Goal: Task Accomplishment & Management: Complete application form

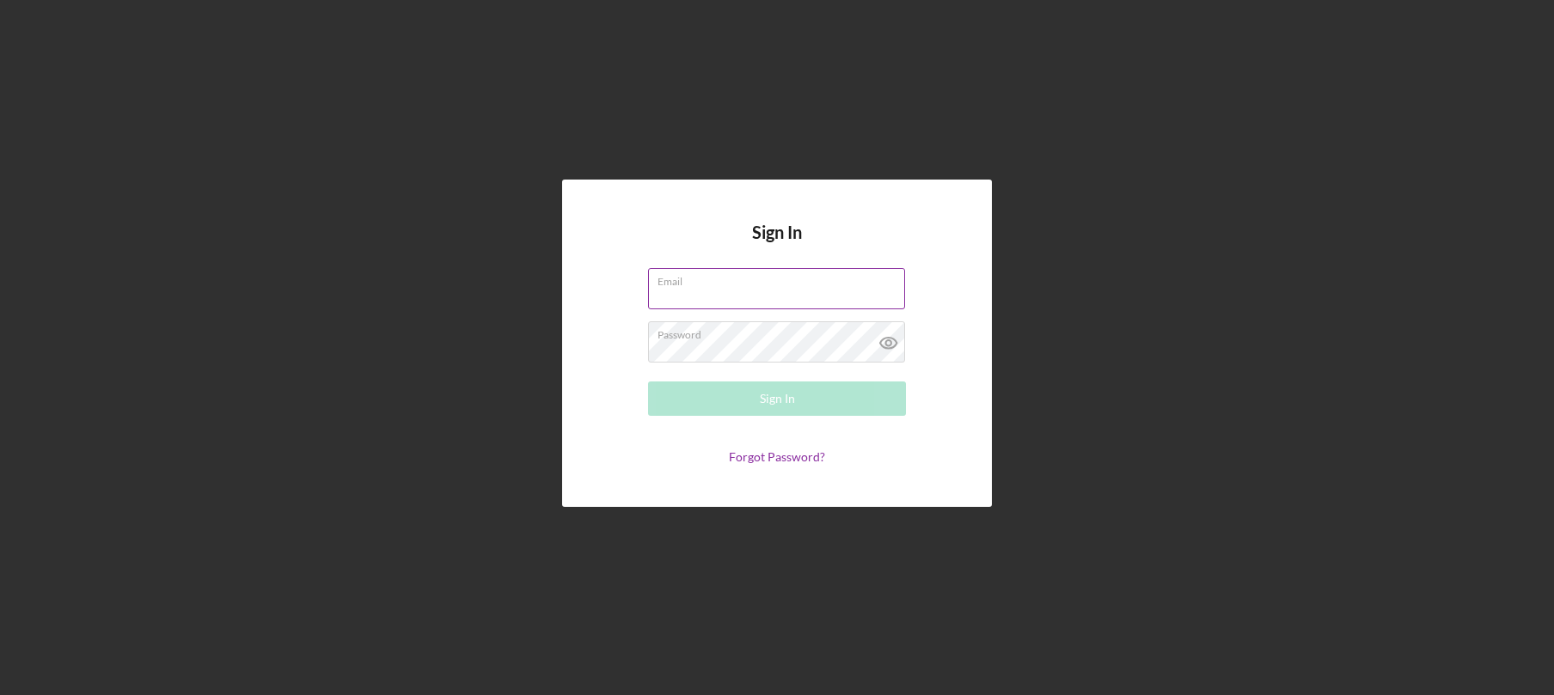
click at [728, 307] on input "Email" at bounding box center [776, 288] width 257 height 41
click at [716, 303] on input "Email" at bounding box center [776, 288] width 257 height 41
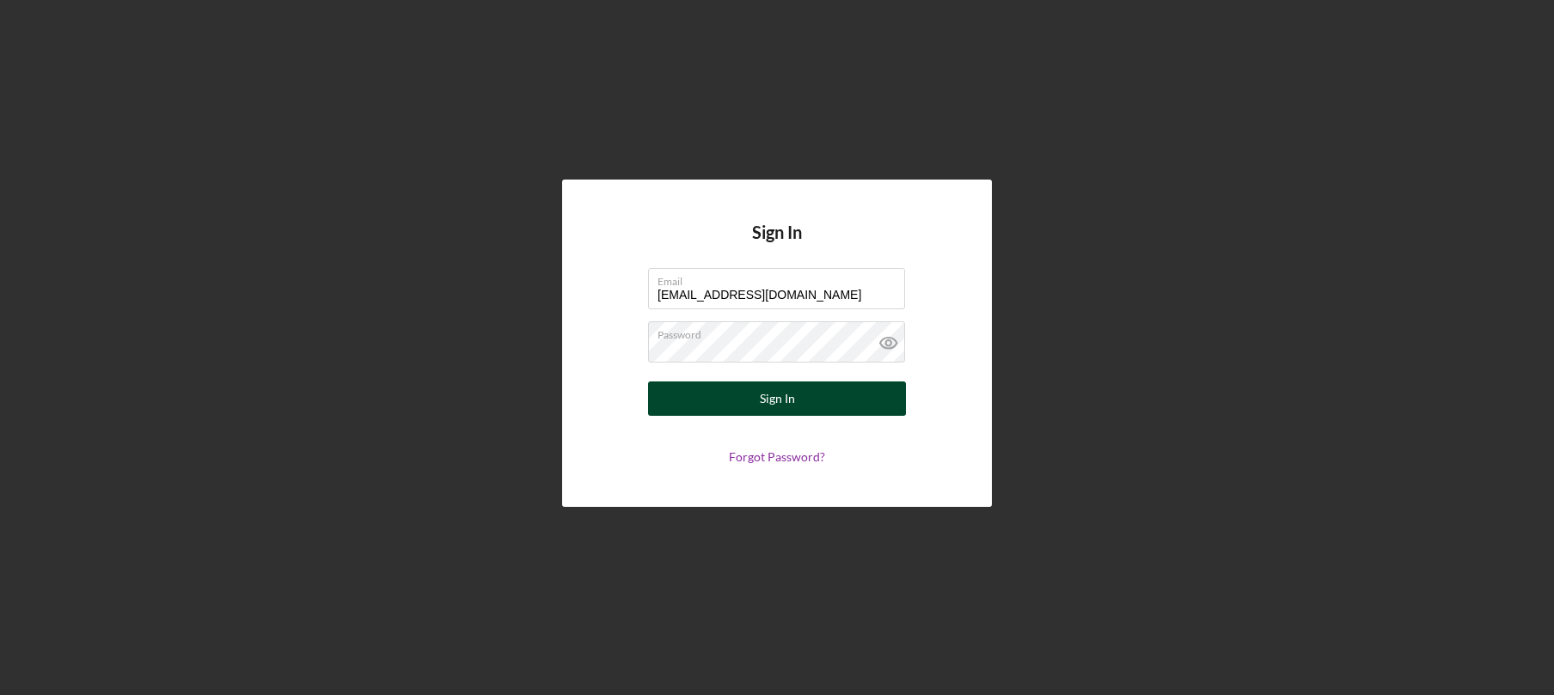
type input "[EMAIL_ADDRESS][DOMAIN_NAME]"
click at [725, 391] on button "Sign In" at bounding box center [777, 399] width 258 height 34
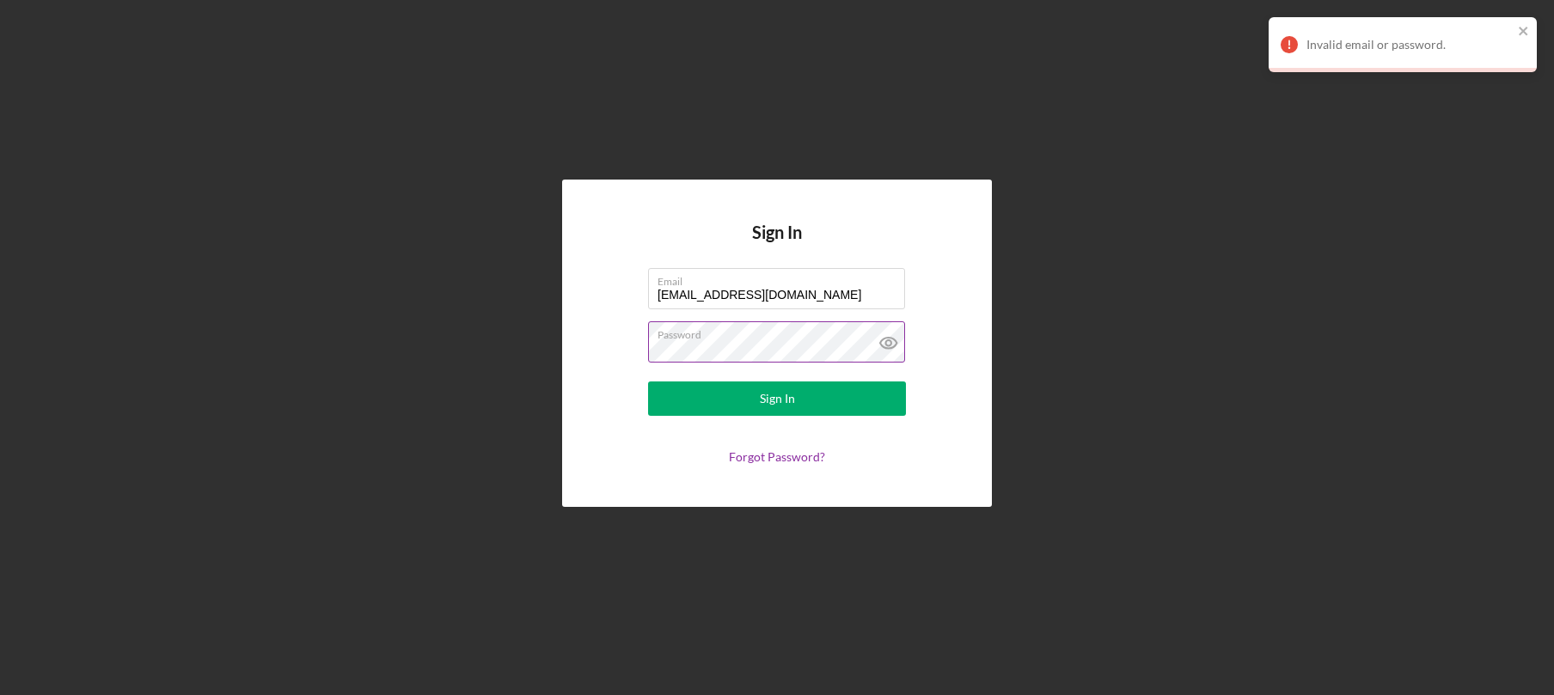
click at [887, 348] on icon at bounding box center [888, 343] width 16 height 11
click at [648, 382] on button "Sign In" at bounding box center [777, 399] width 258 height 34
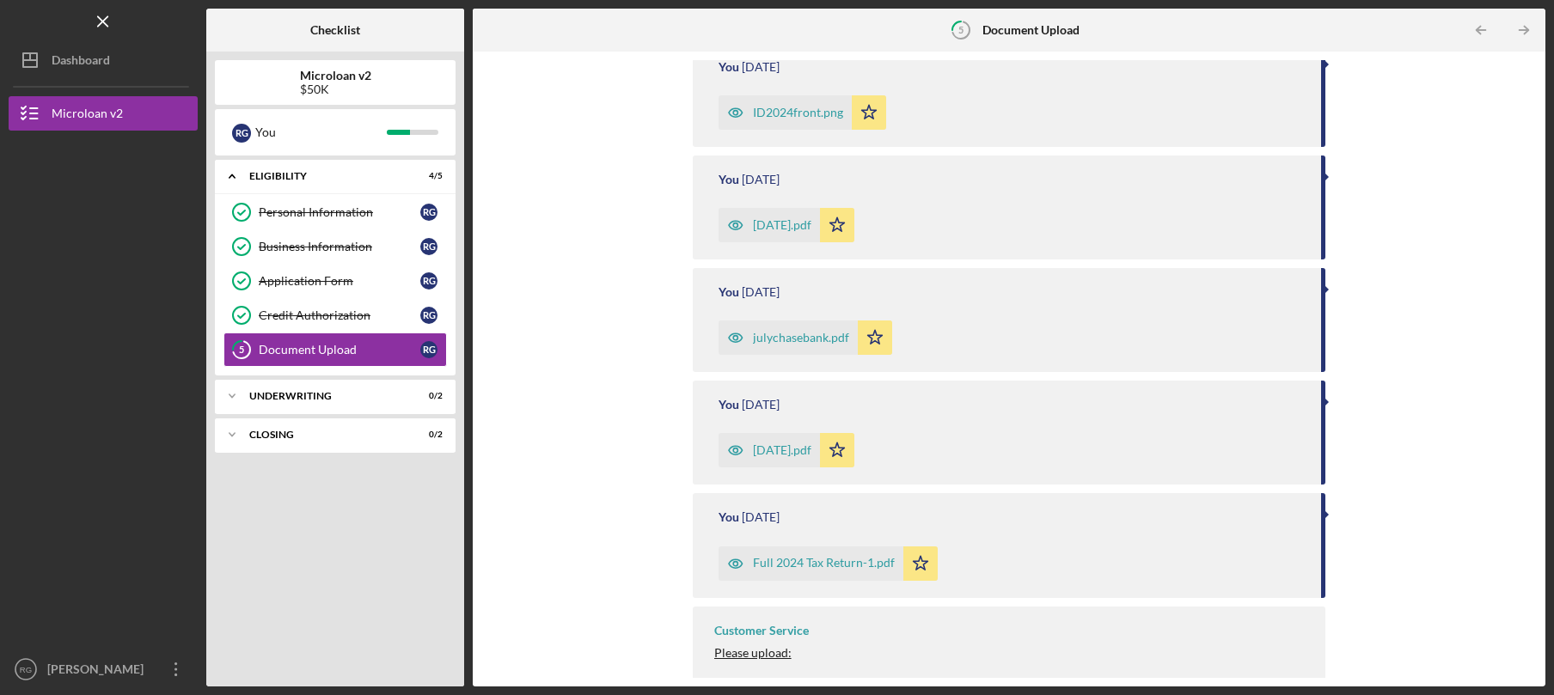
scroll to position [400, 0]
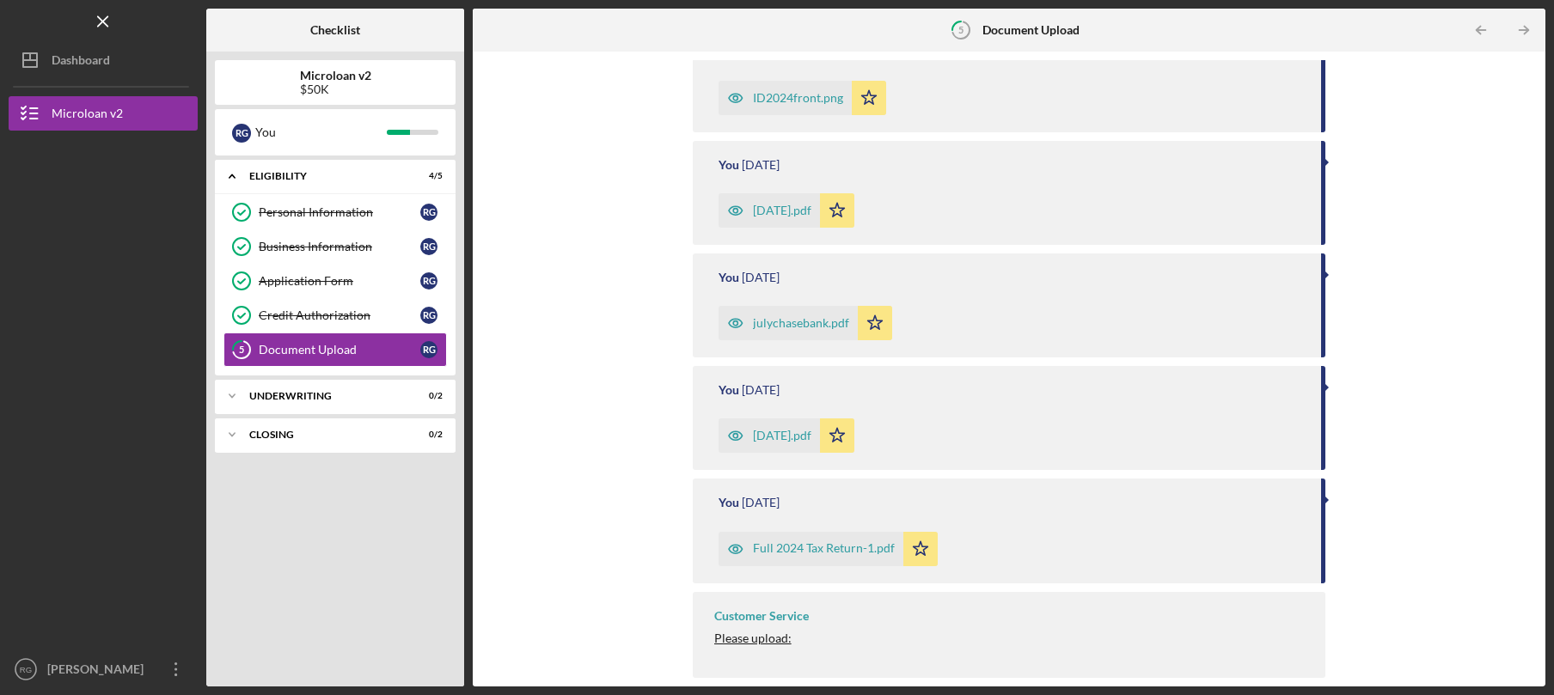
click at [751, 640] on span "Please upload:" at bounding box center [752, 638] width 77 height 15
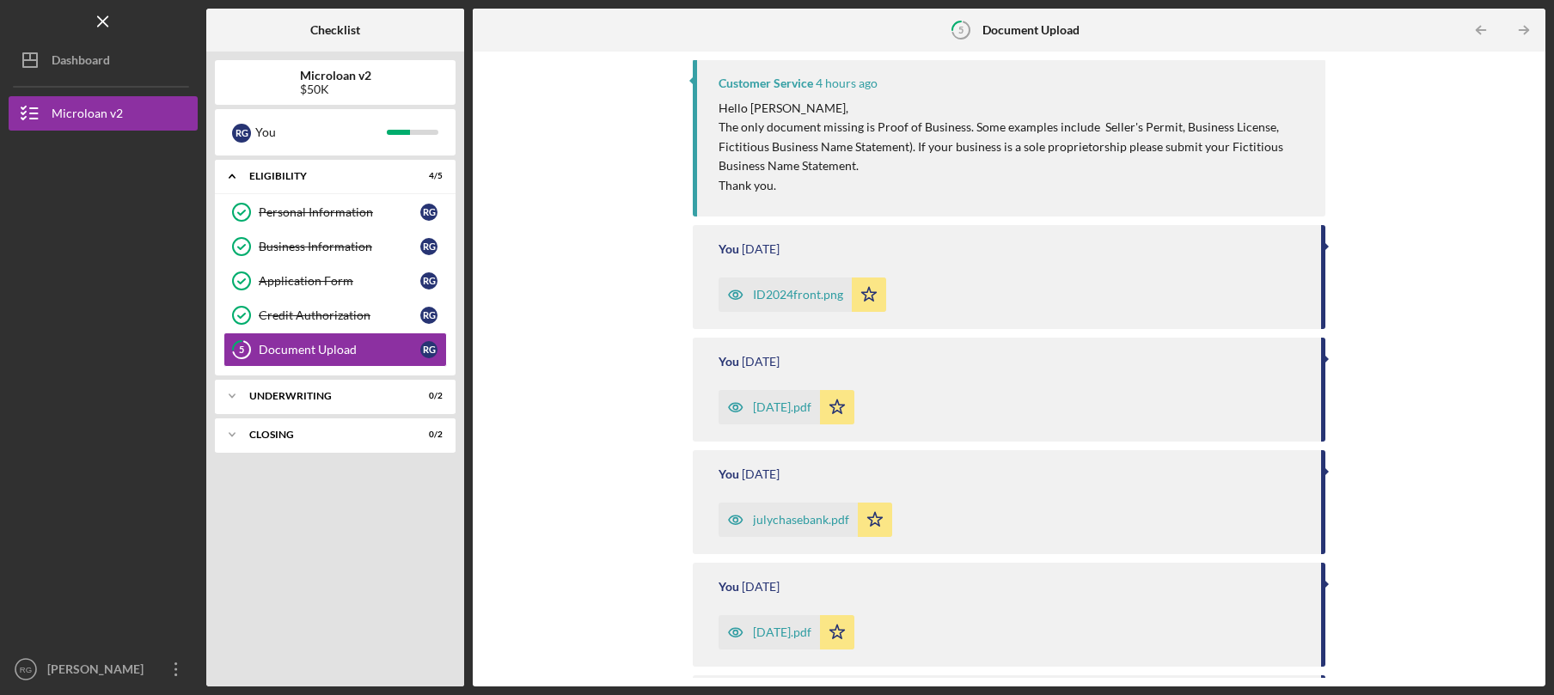
scroll to position [0, 0]
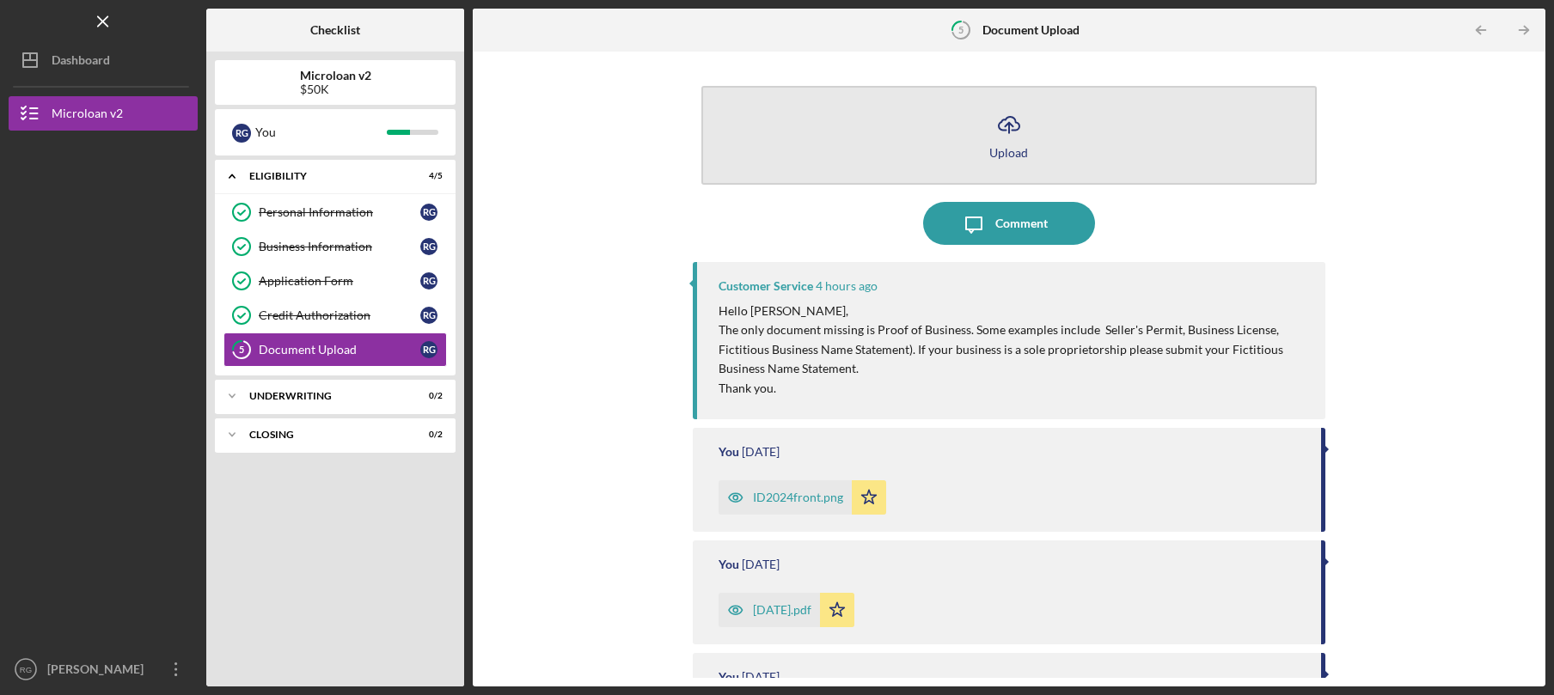
click at [1012, 146] on div "Upload" at bounding box center [1008, 152] width 39 height 13
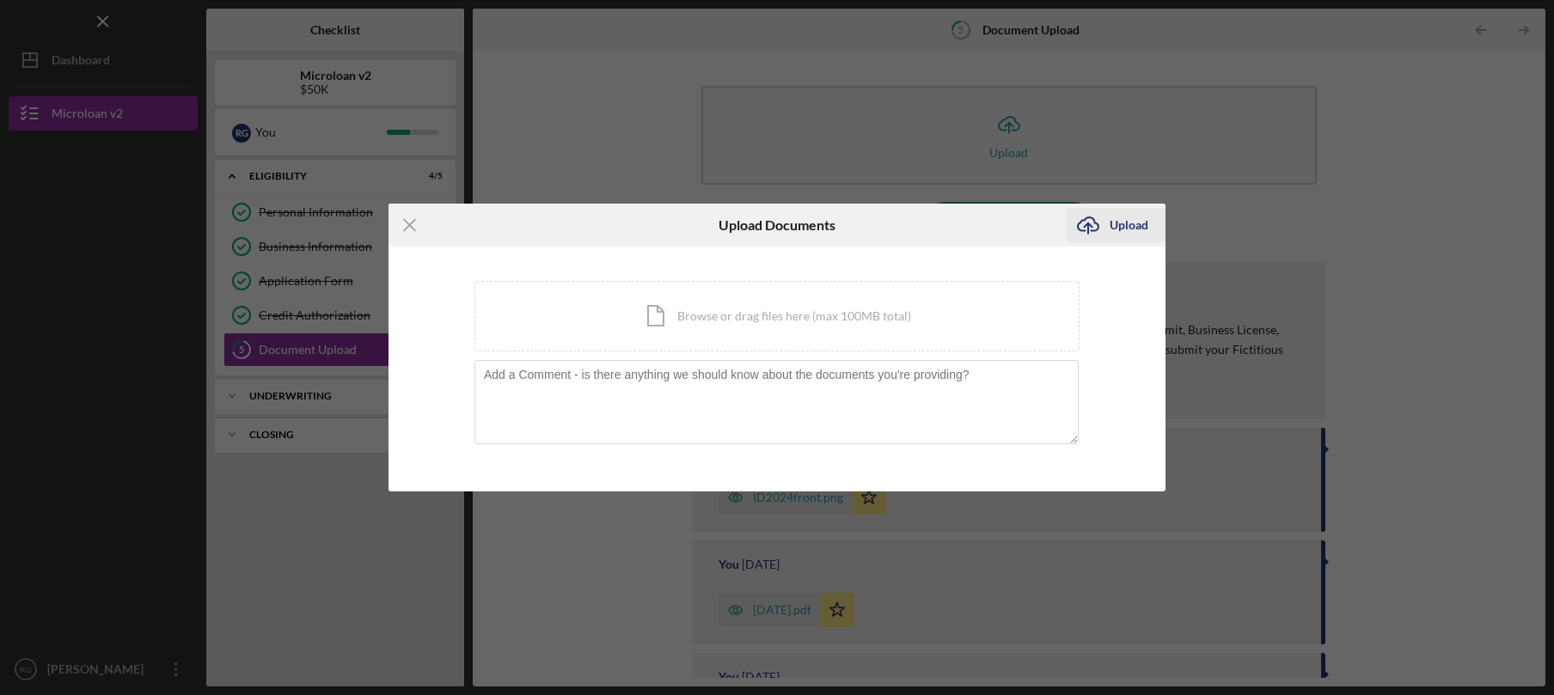
click at [1089, 227] on icon "Icon/Upload" at bounding box center [1088, 225] width 43 height 43
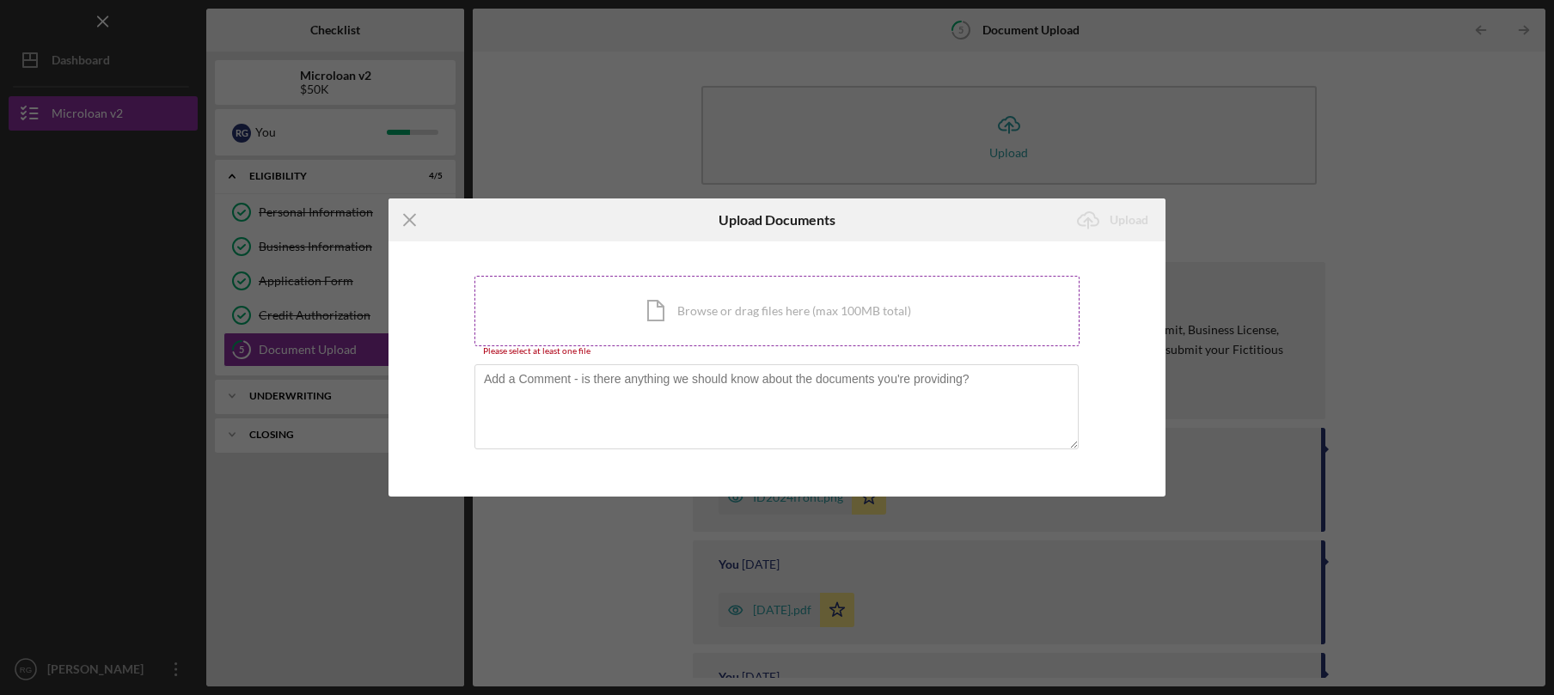
click at [765, 326] on div "Icon/Document Browse or drag files here (max 100MB total) Tap to choose files o…" at bounding box center [776, 311] width 605 height 70
click at [410, 222] on line at bounding box center [409, 220] width 11 height 11
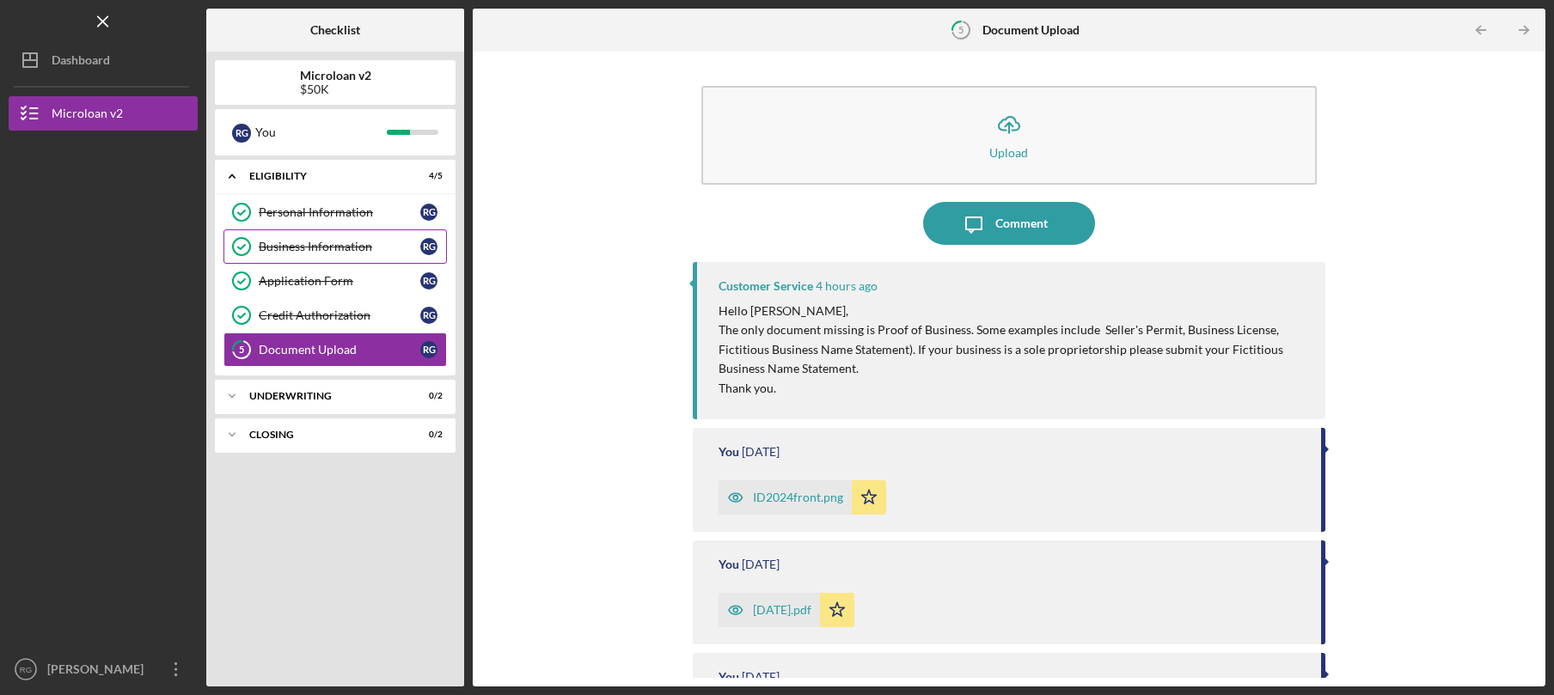
click at [369, 245] on div "Business Information" at bounding box center [340, 247] width 162 height 14
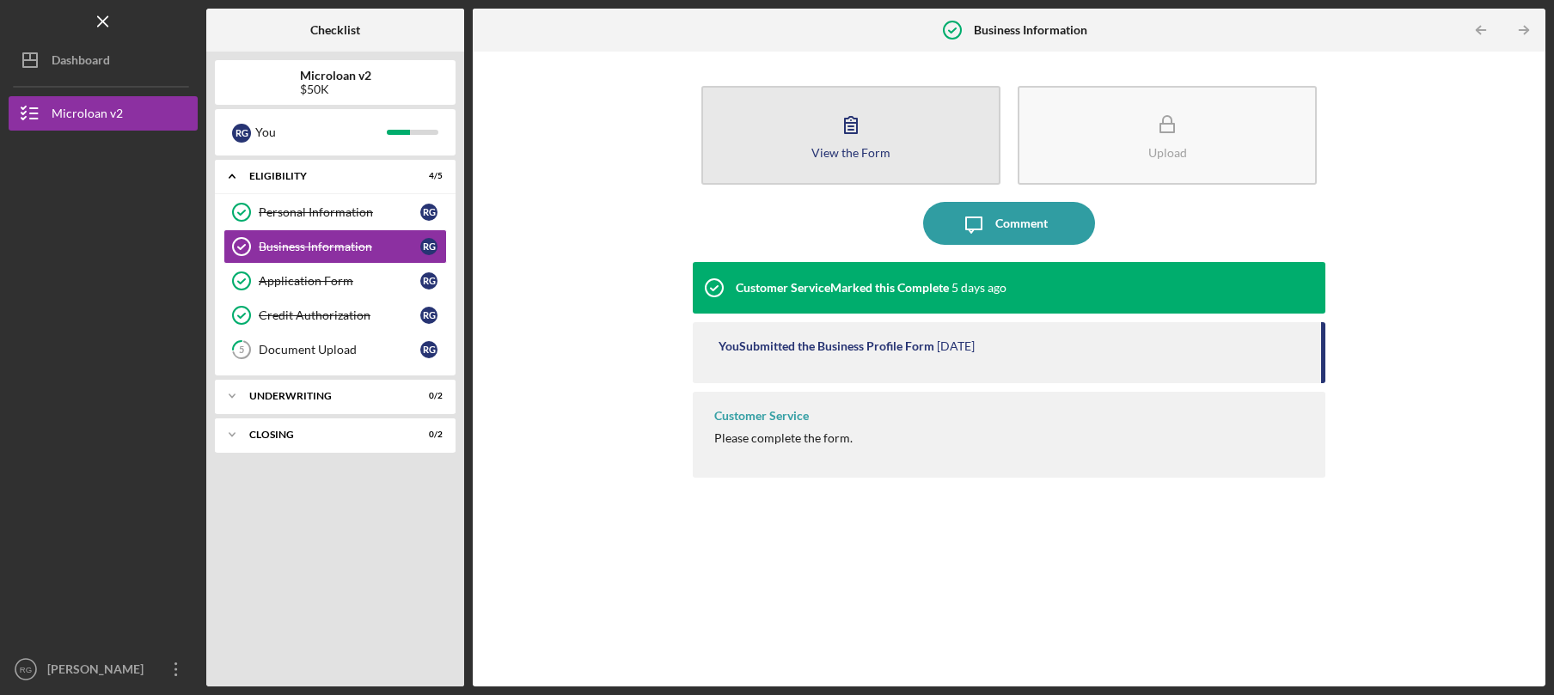
click at [863, 154] on div "View the Form" at bounding box center [850, 152] width 79 height 13
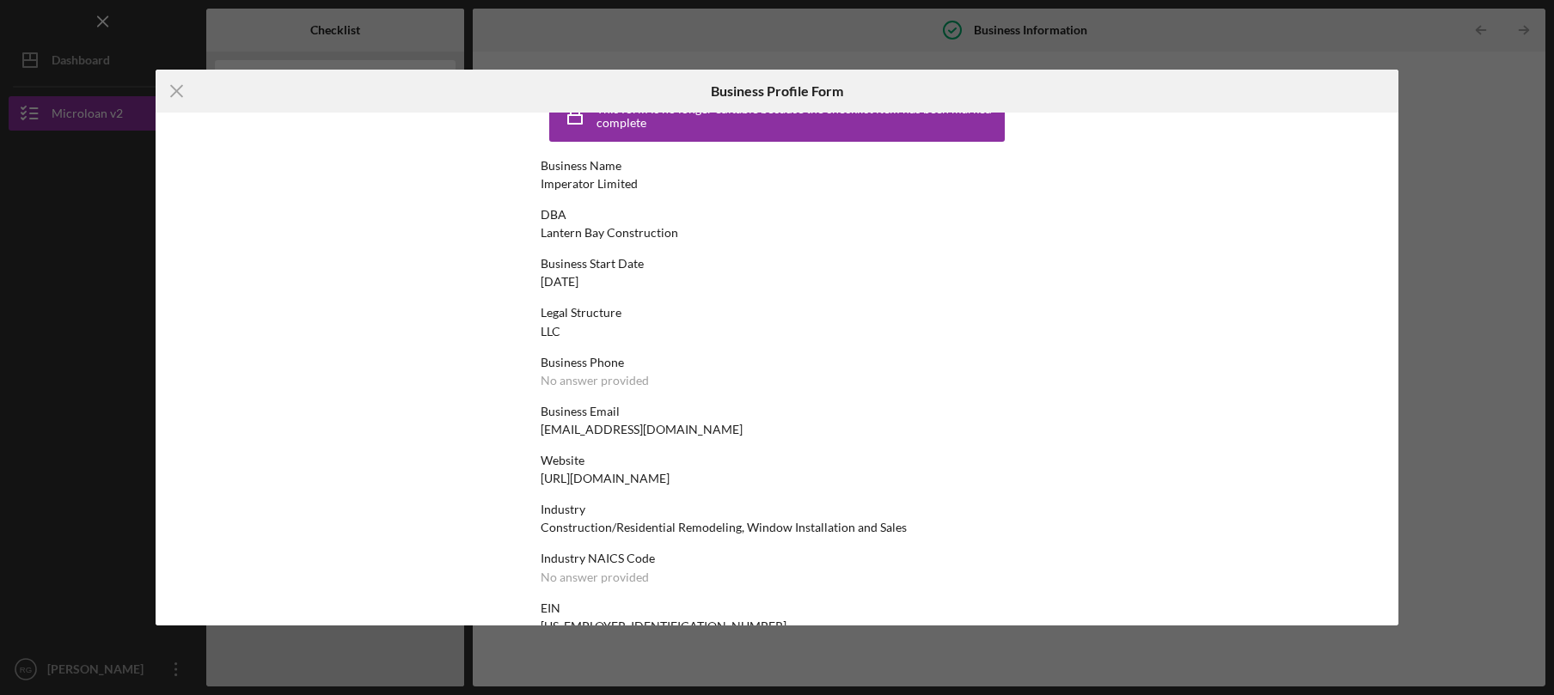
scroll to position [53, 0]
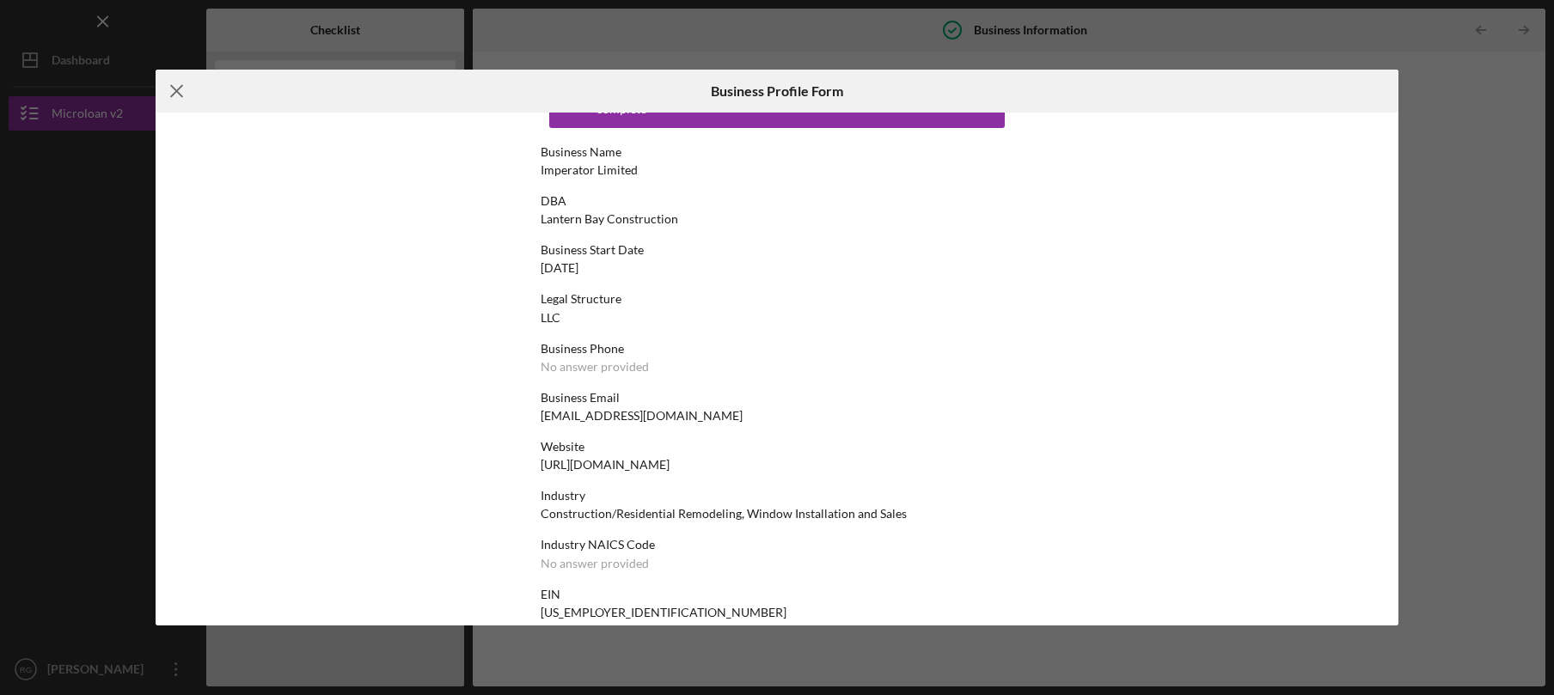
click at [172, 88] on icon "Icon/Menu Close" at bounding box center [177, 91] width 43 height 43
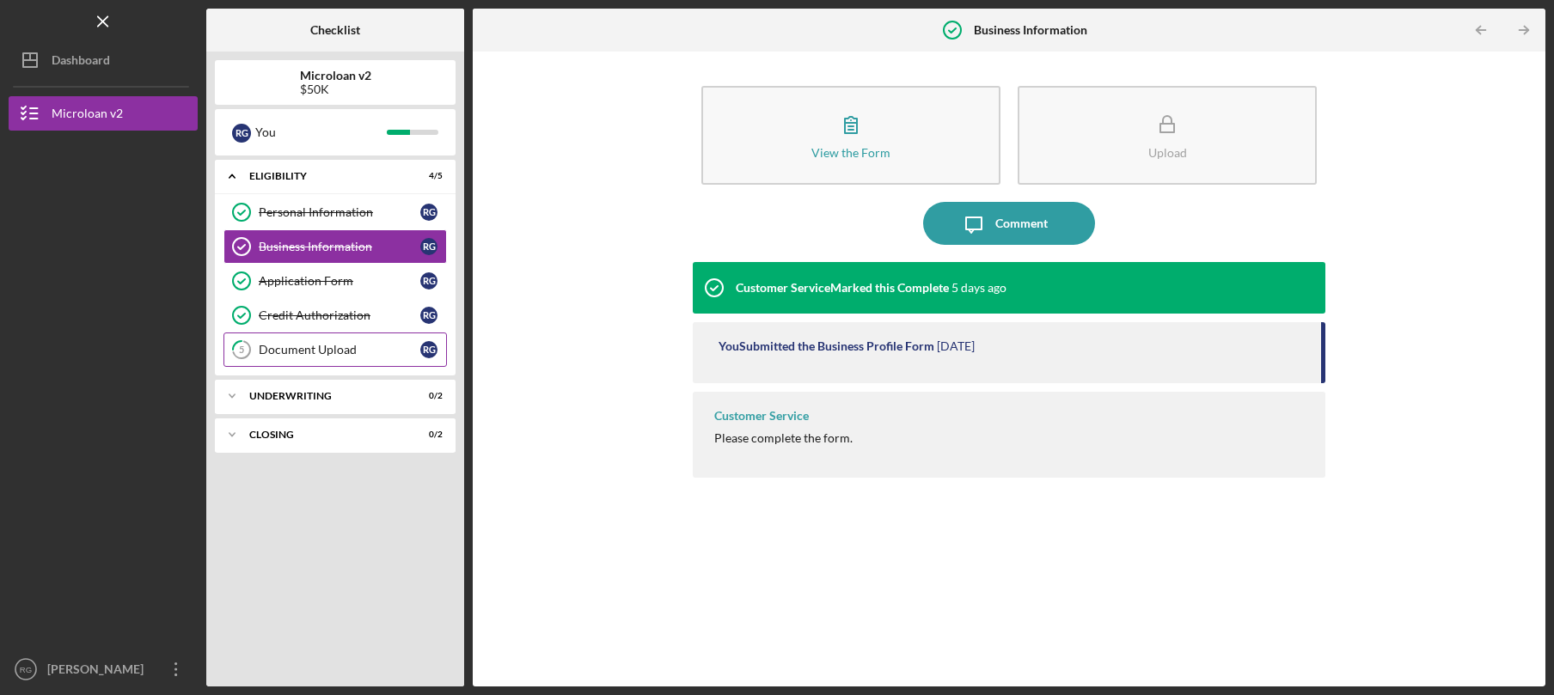
click at [363, 360] on link "5 Document Upload R G" at bounding box center [334, 350] width 223 height 34
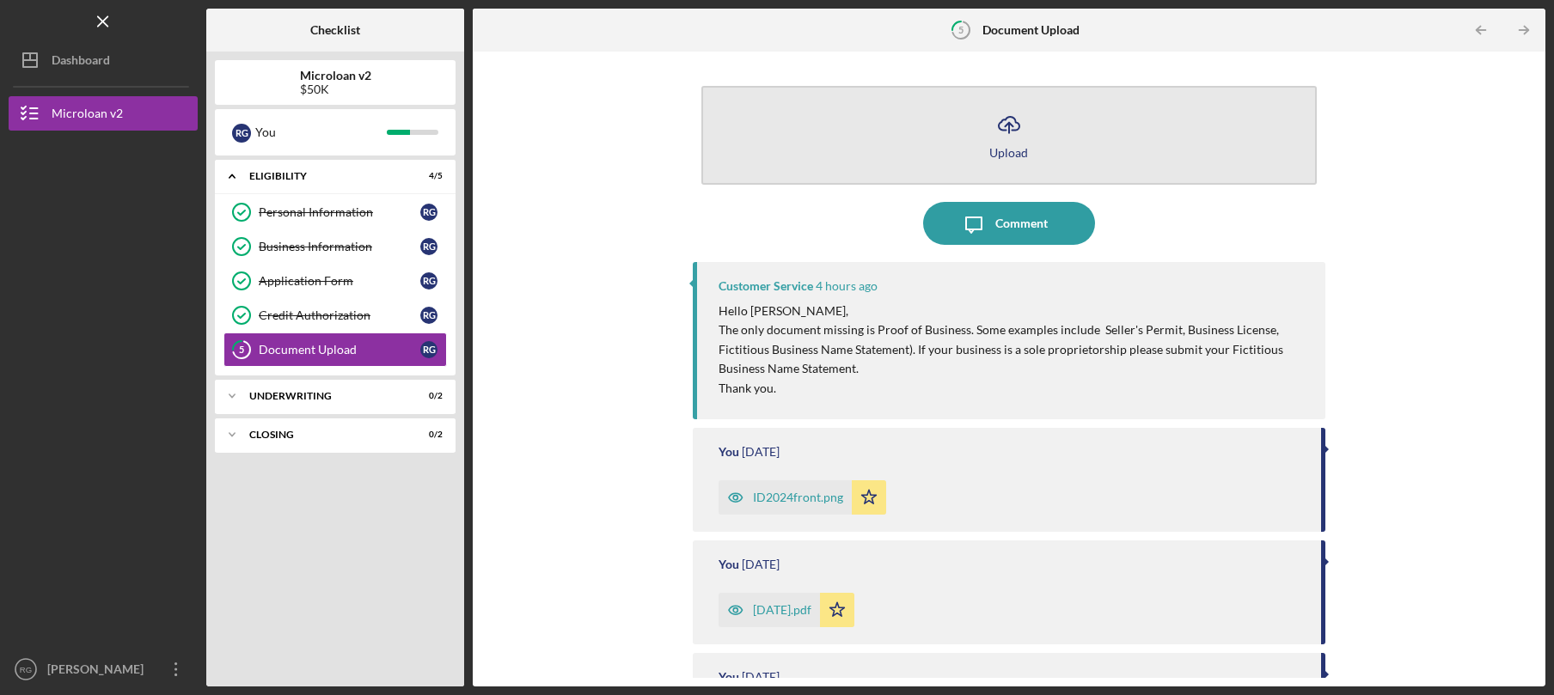
click at [1006, 155] on div "Upload" at bounding box center [1008, 152] width 39 height 13
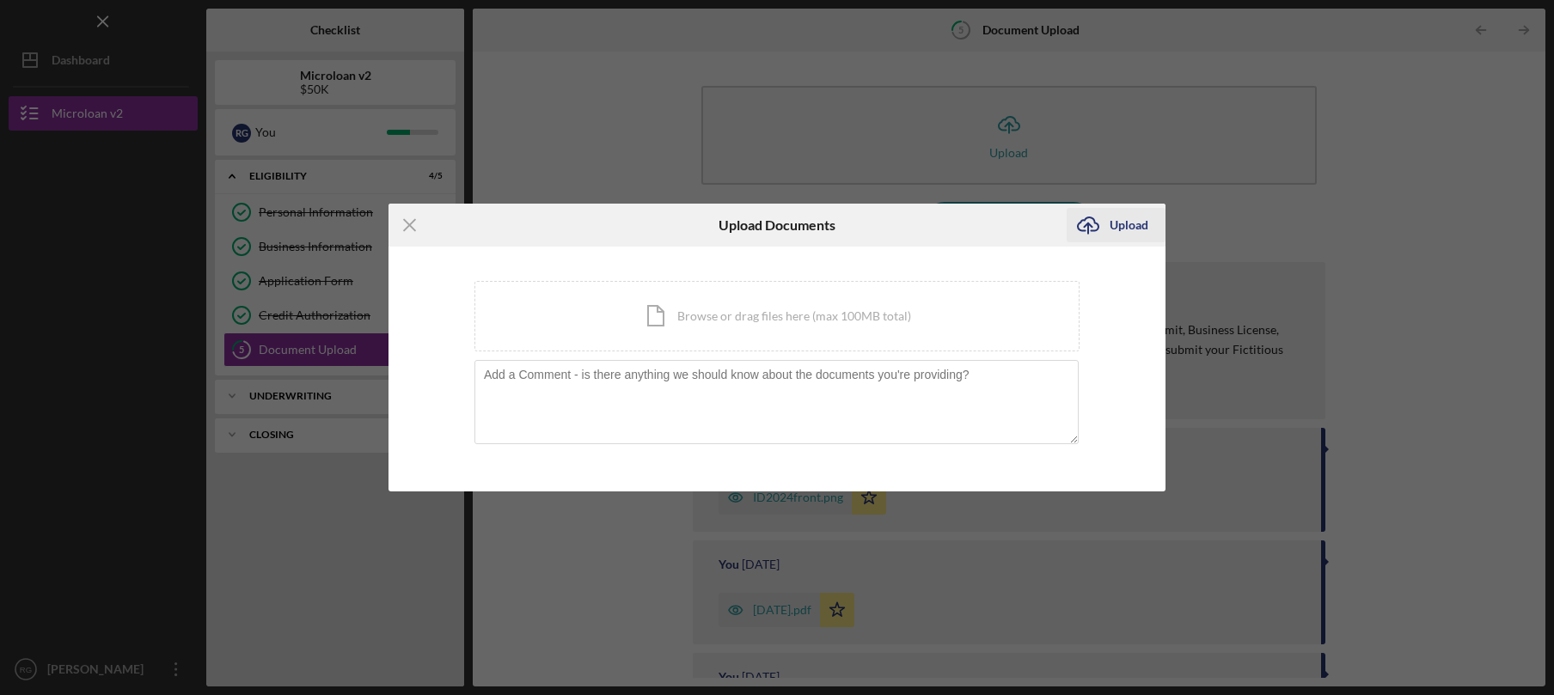
click at [1110, 223] on button "Icon/Upload Upload" at bounding box center [1116, 225] width 99 height 34
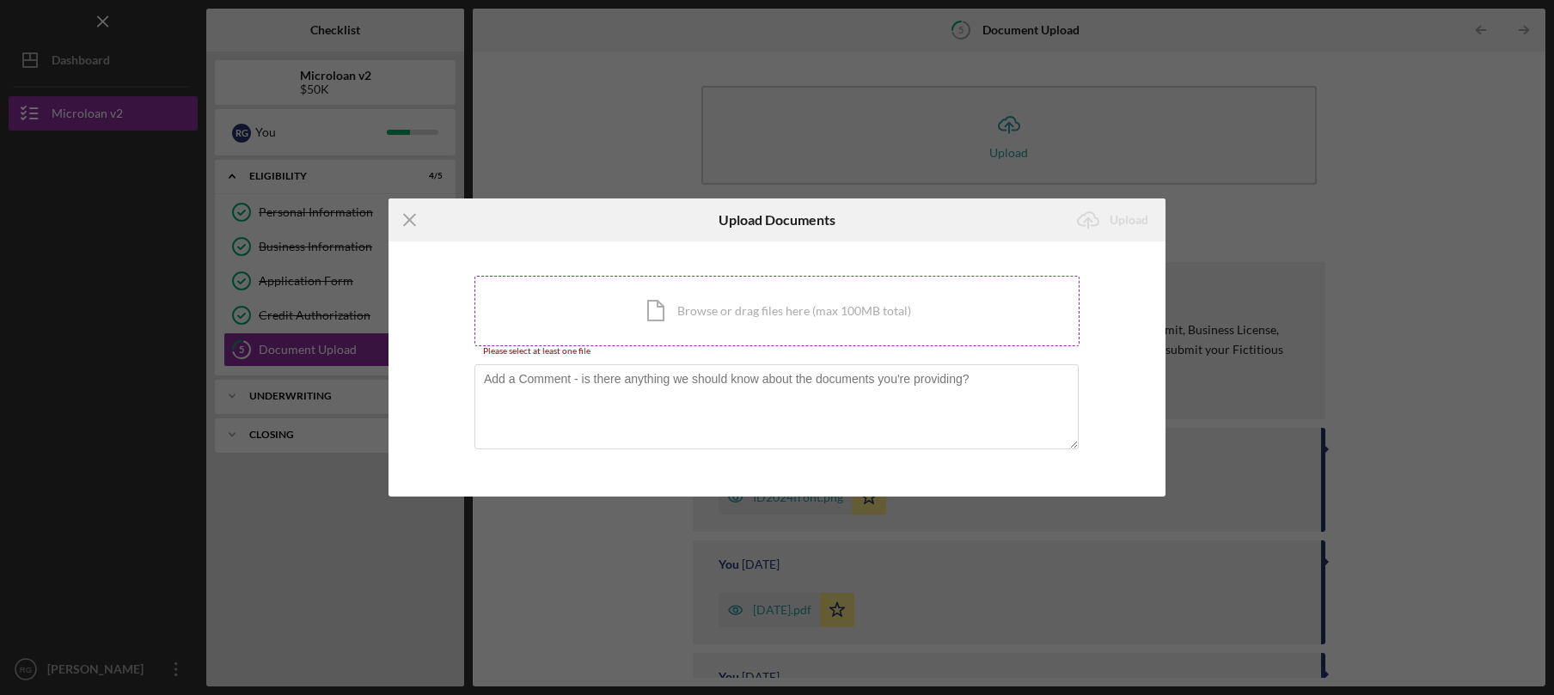
click at [868, 291] on div "Icon/Document Browse or drag files here (max 100MB total) Tap to choose files o…" at bounding box center [776, 311] width 605 height 70
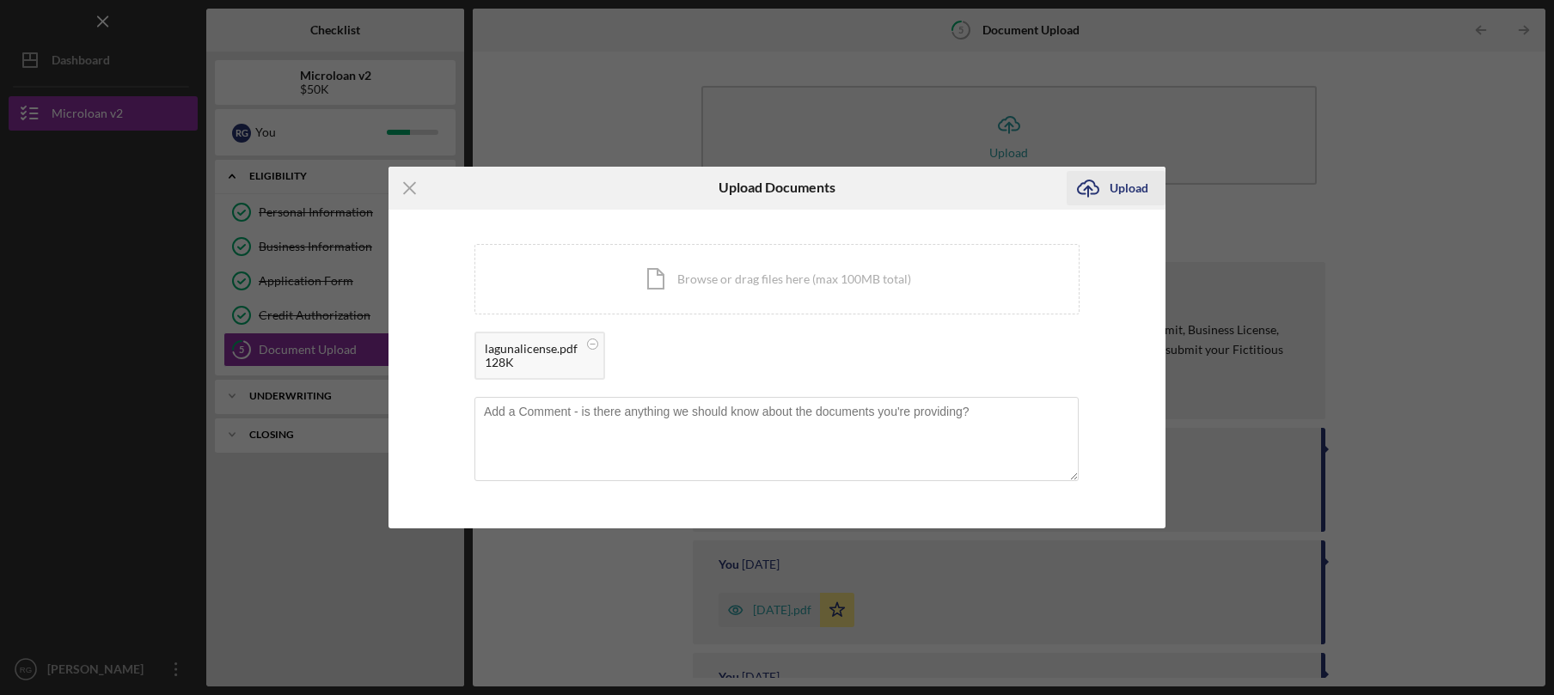
click at [1144, 191] on div "Upload" at bounding box center [1129, 188] width 39 height 34
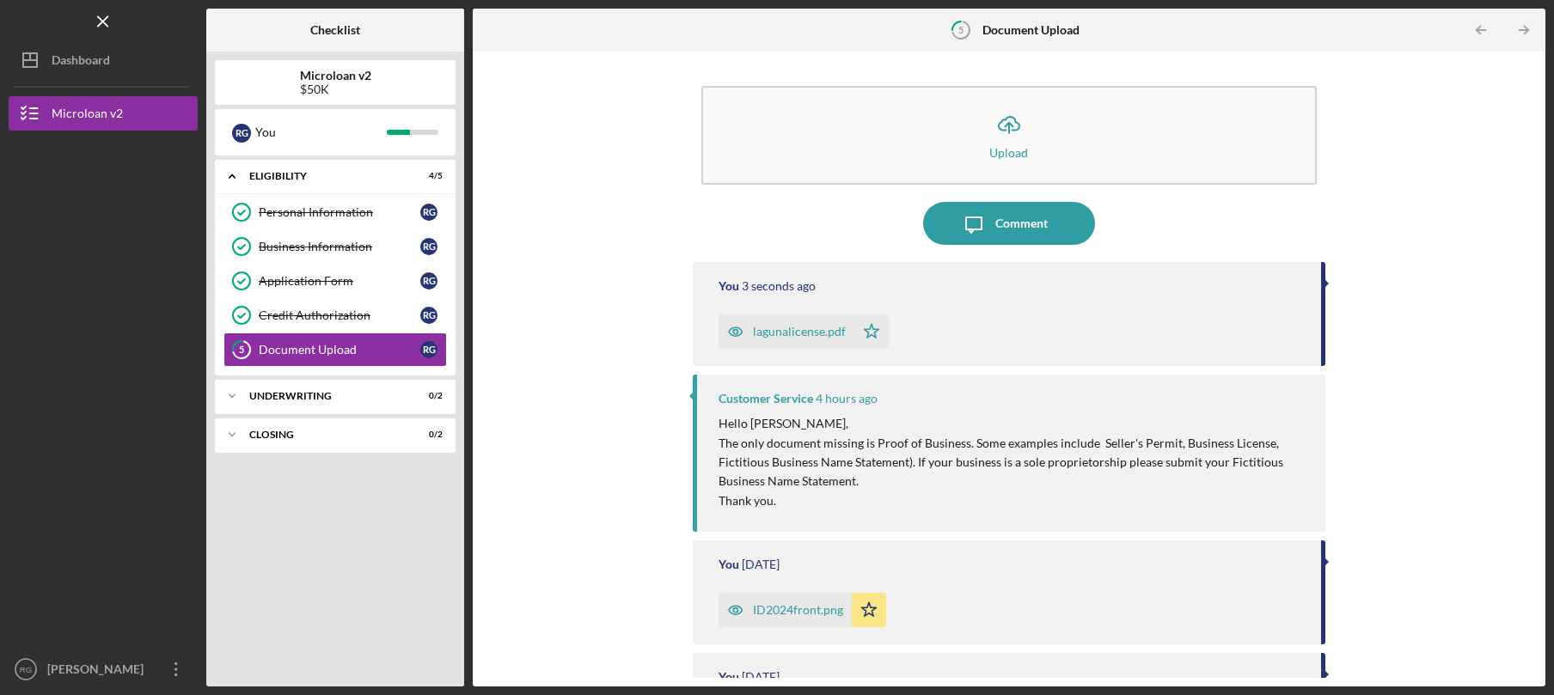
click at [789, 336] on div "lagunalicense.pdf" at bounding box center [799, 332] width 93 height 14
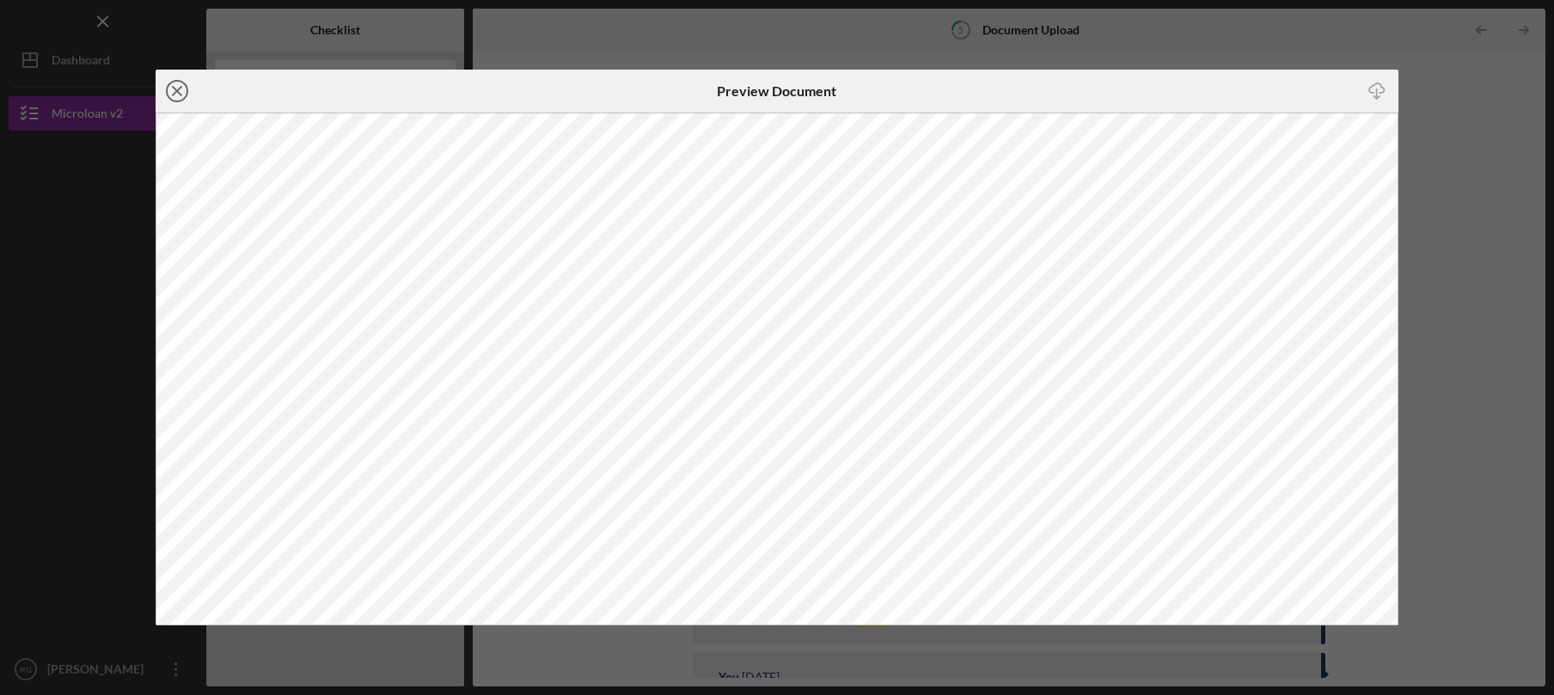
click at [178, 94] on icon "Icon/Close" at bounding box center [177, 91] width 43 height 43
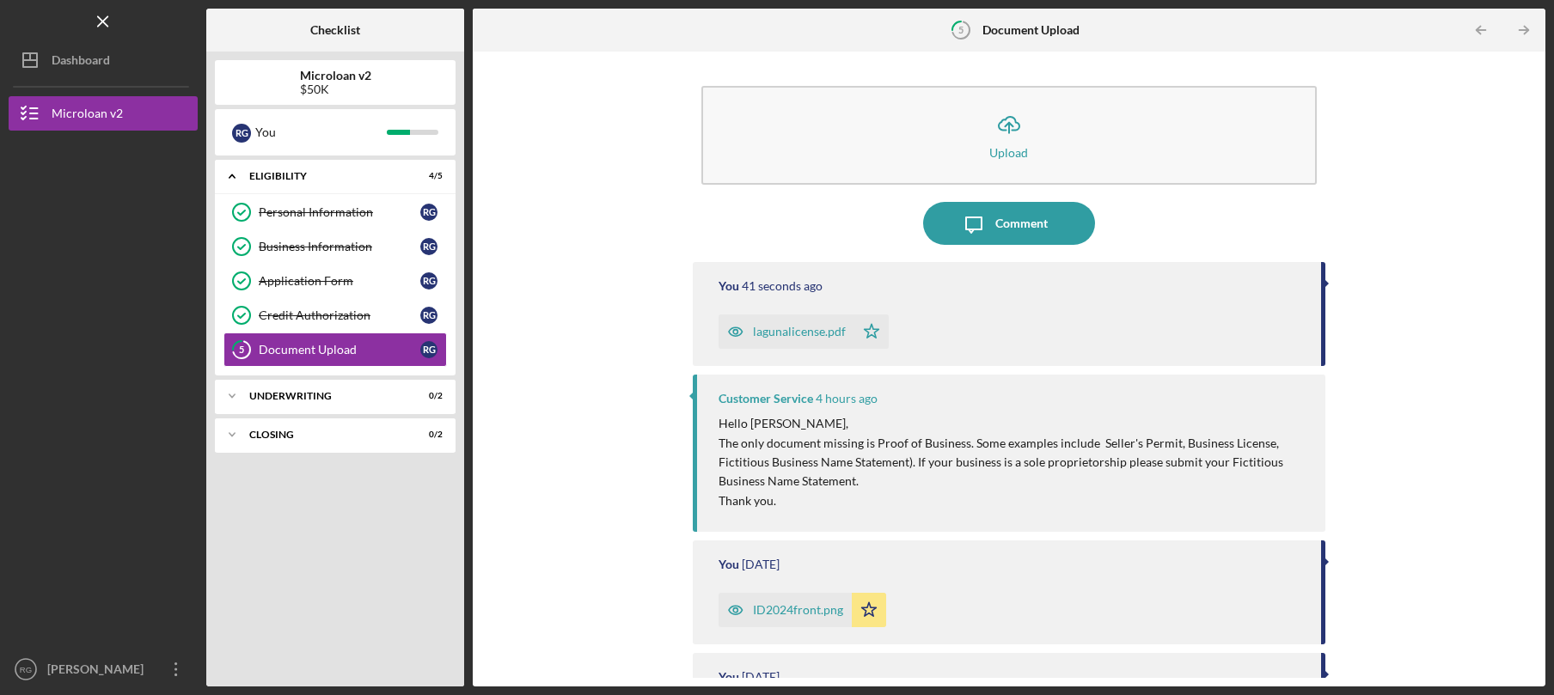
scroll to position [8, 0]
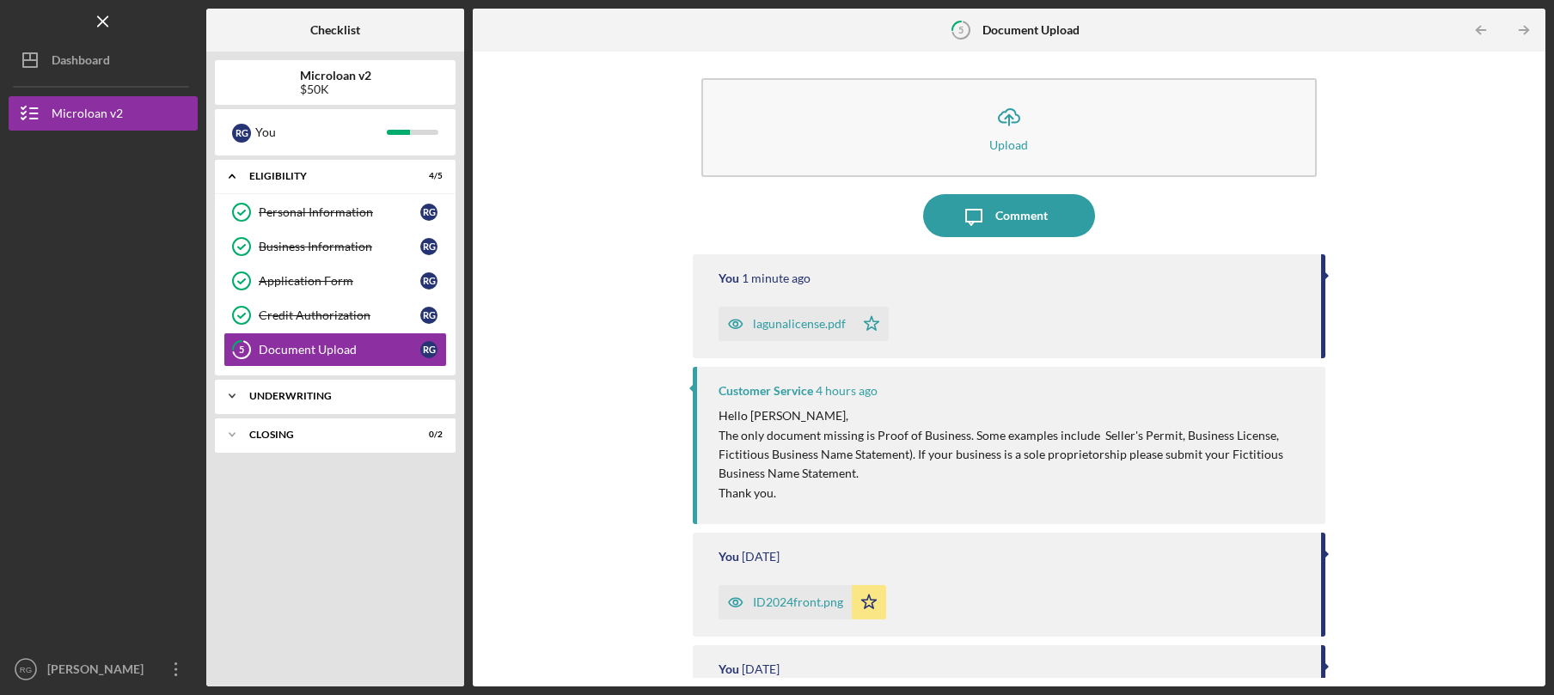
click at [315, 392] on div "Underwriting" at bounding box center [341, 396] width 185 height 10
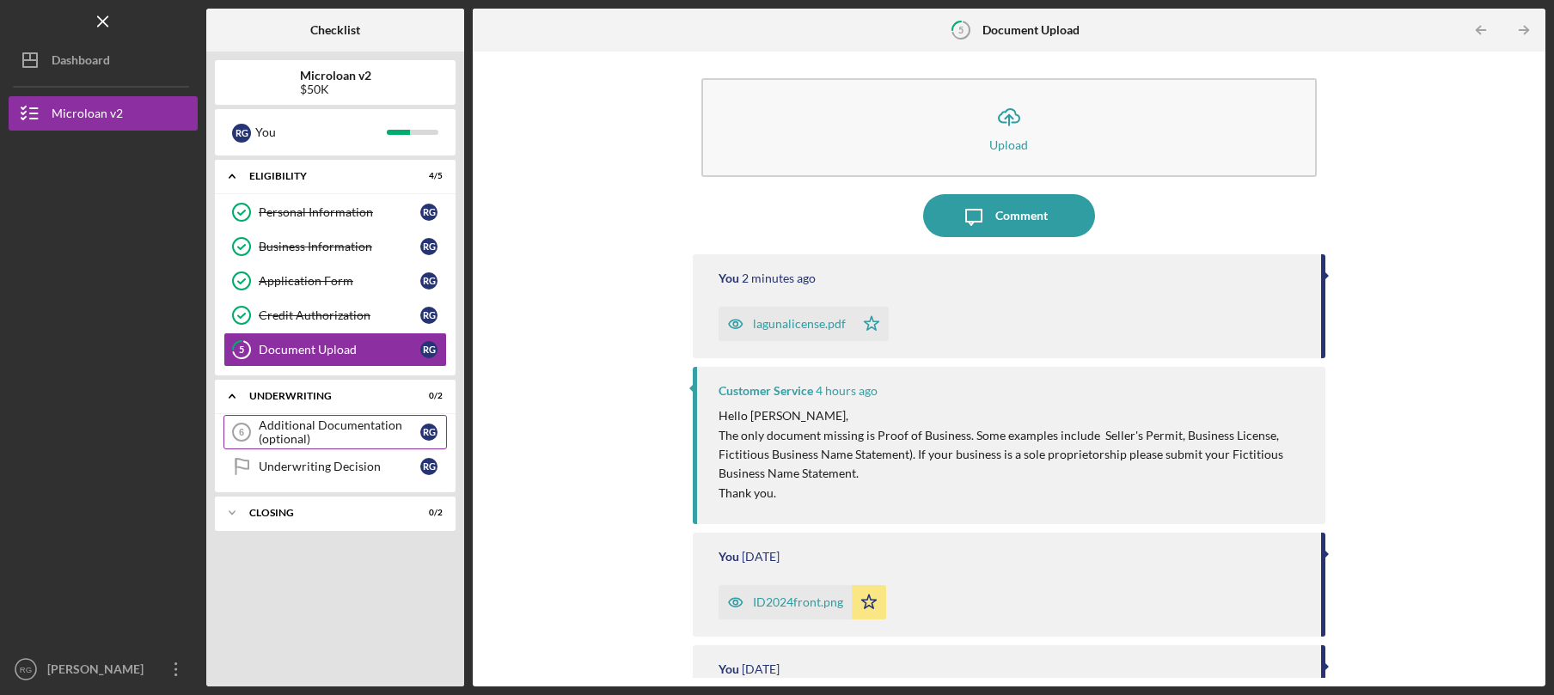
click at [304, 421] on div "Additional Documentation (optional)" at bounding box center [340, 433] width 162 height 28
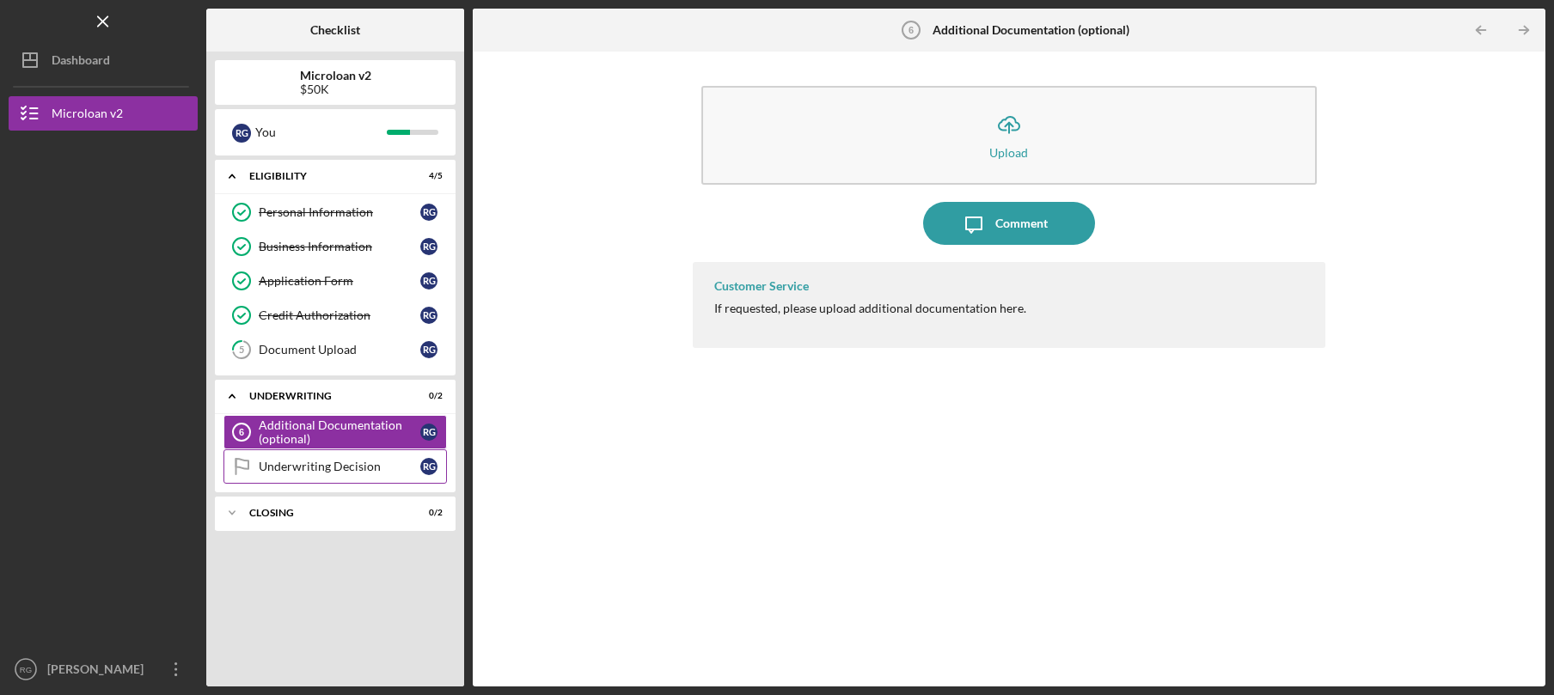
click at [297, 467] on div "Underwriting Decision" at bounding box center [340, 467] width 162 height 14
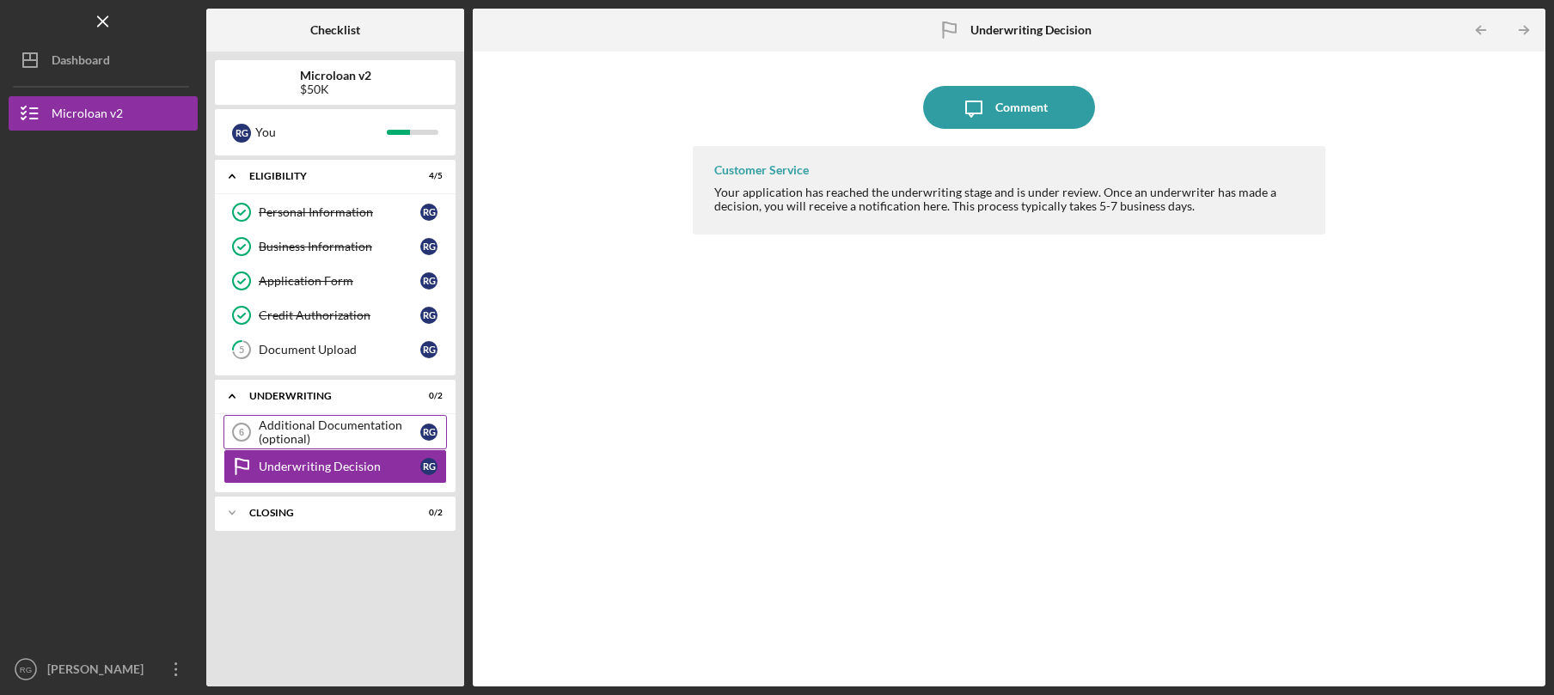
click at [372, 428] on div "Additional Documentation (optional)" at bounding box center [340, 433] width 162 height 28
